Goal: Task Accomplishment & Management: Complete application form

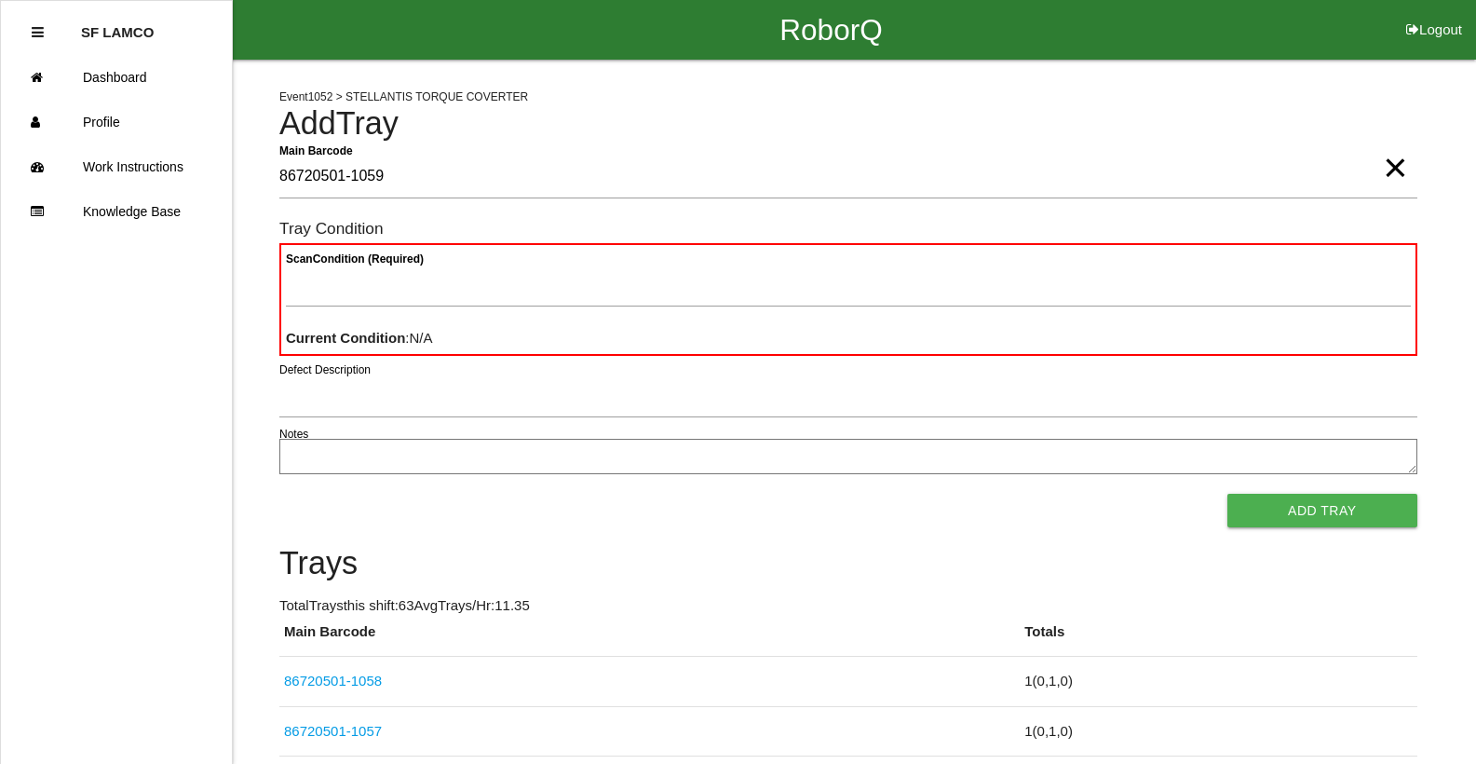
type Barcode "86720501-1059"
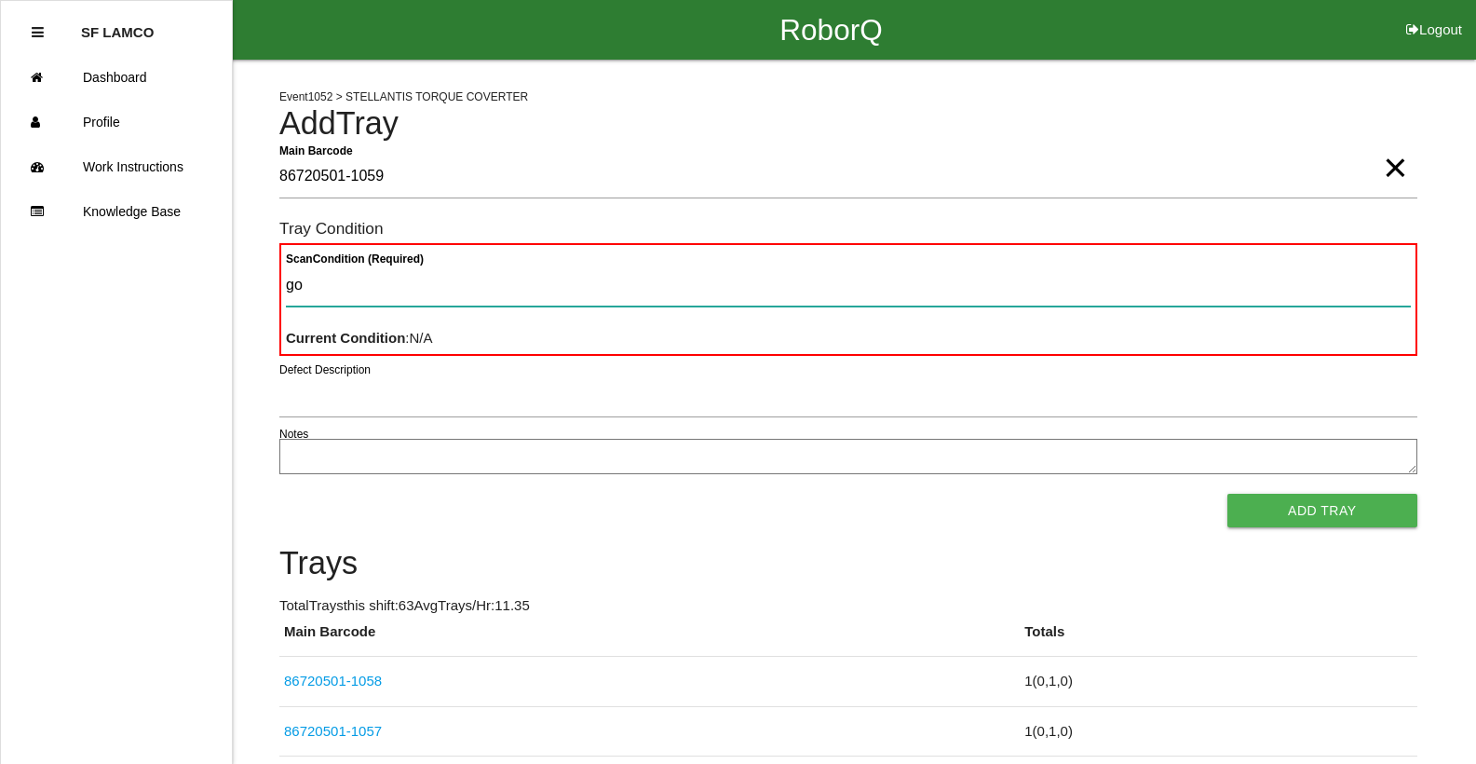
type Condition "goo"
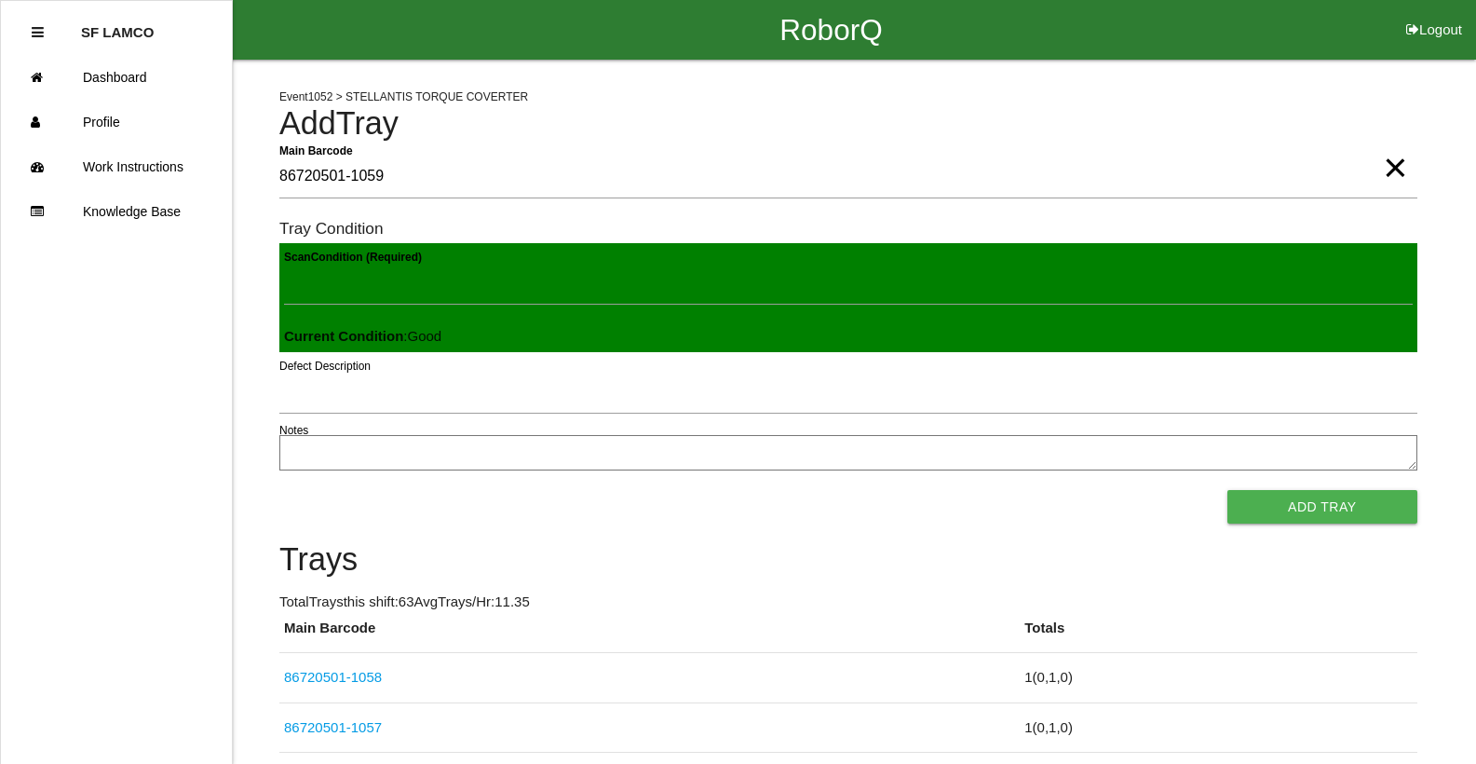
click at [1228, 490] on button "Add Tray" at bounding box center [1323, 507] width 190 height 34
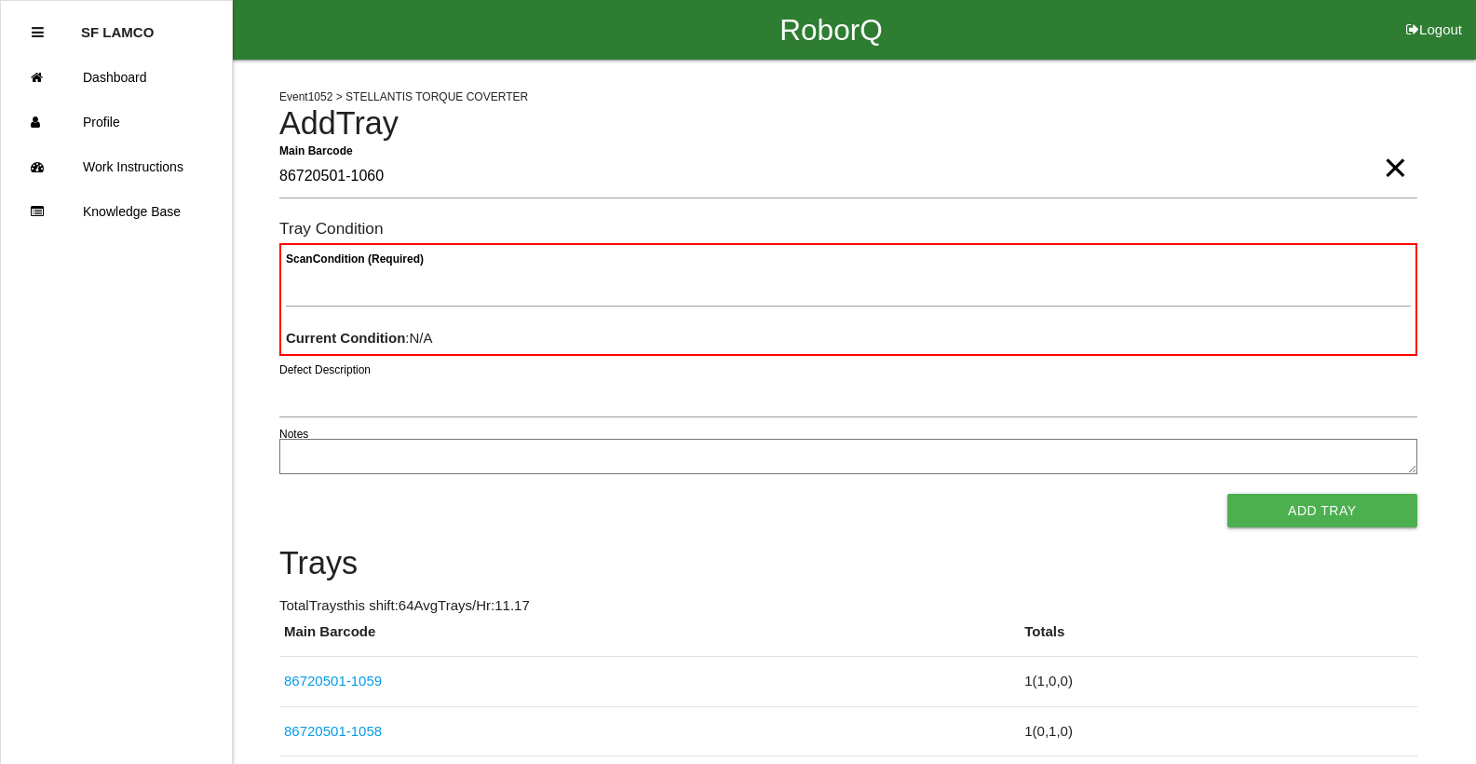
type Barcode "86720501-1060"
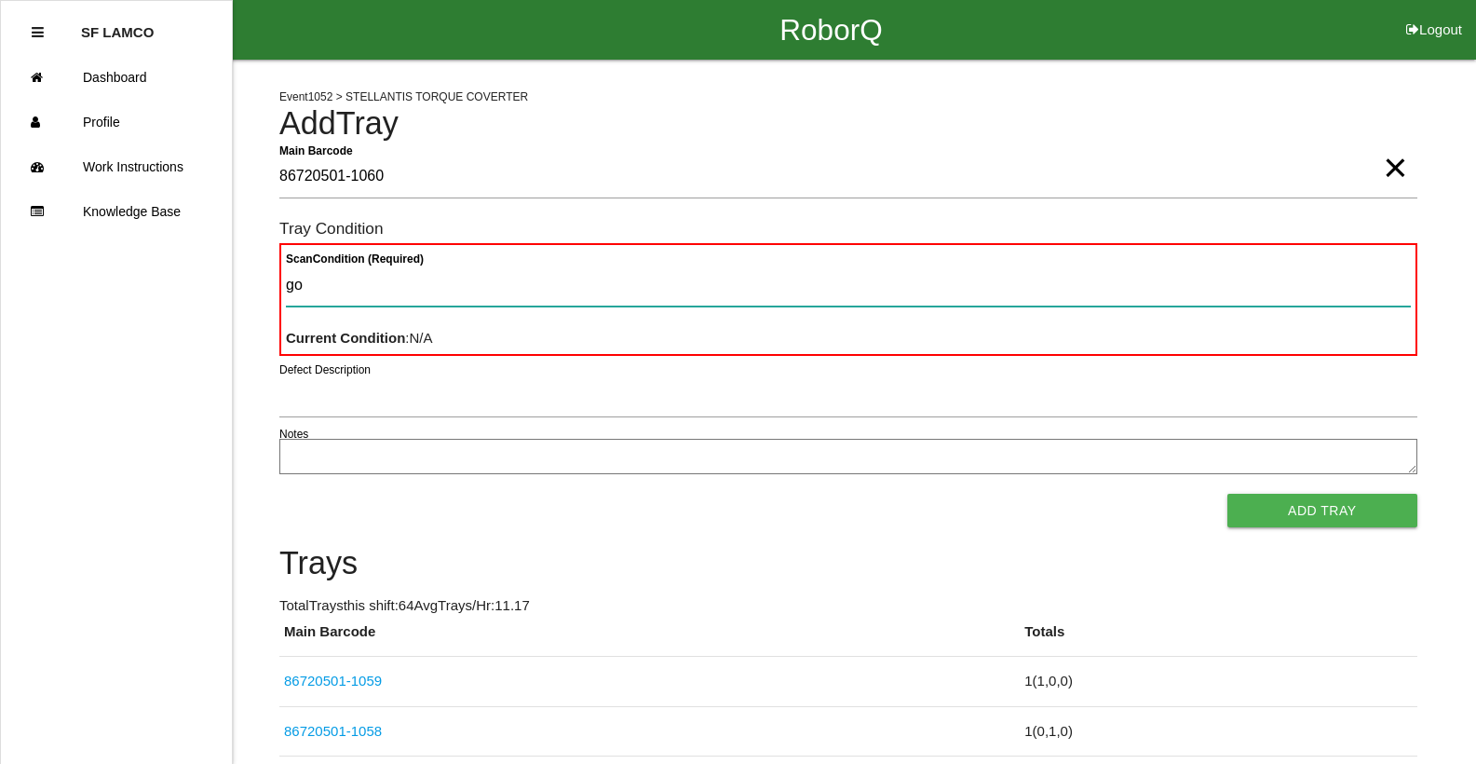
type Condition "goo"
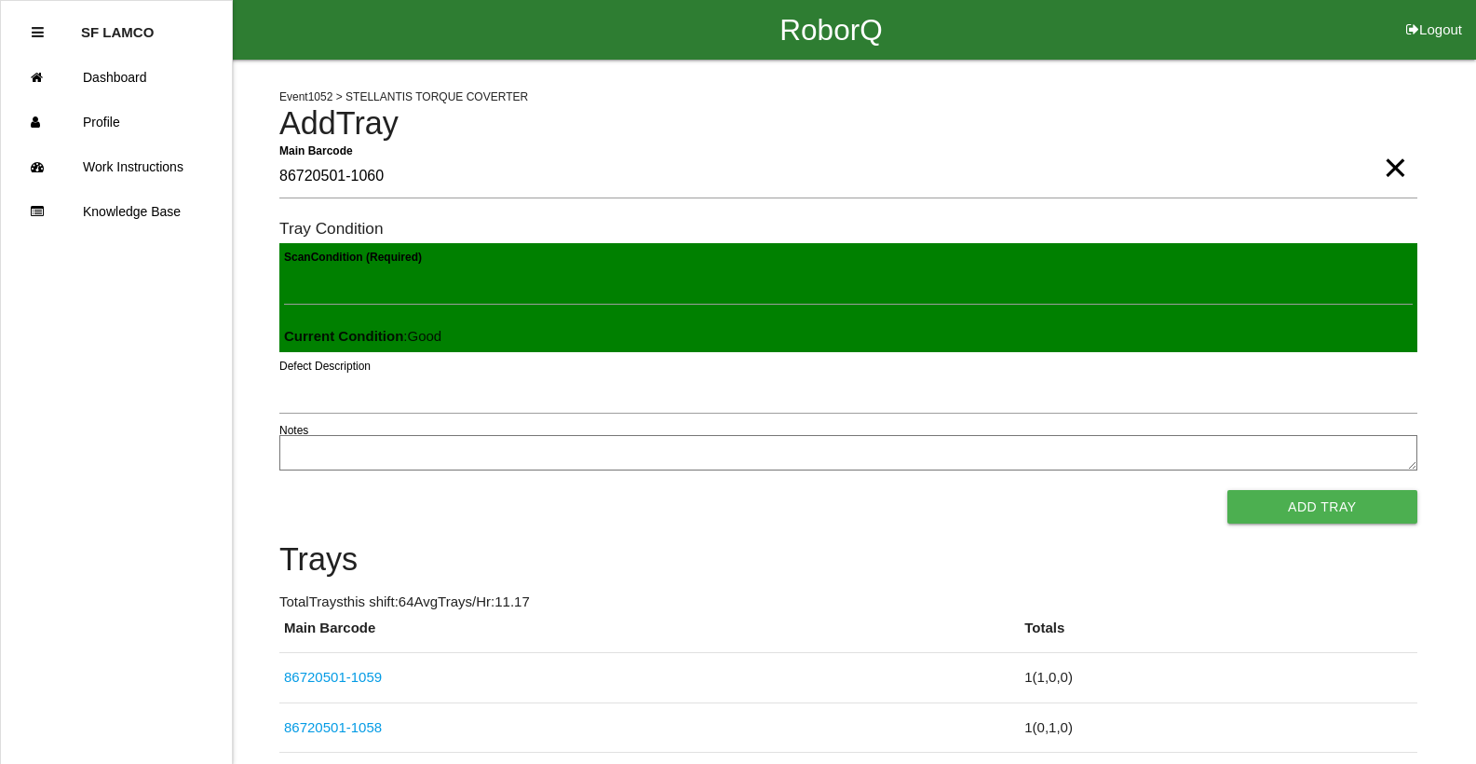
click at [1228, 490] on button "Add Tray" at bounding box center [1323, 507] width 190 height 34
